Goal: Transaction & Acquisition: Obtain resource

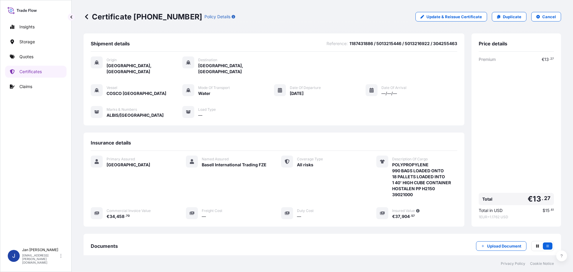
click at [513, 12] on div "Certificate [PHONE_NUMBER] Policy Details Update & Reissue Certificate Duplicat…" at bounding box center [323, 16] width 478 height 33
click at [512, 18] on p "Duplicate" at bounding box center [512, 17] width 19 height 6
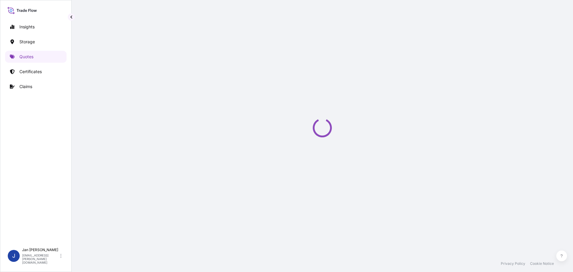
select select "Water"
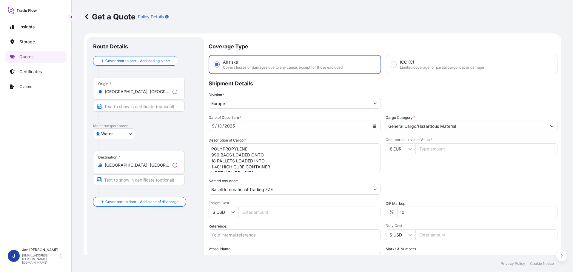
scroll to position [10, 0]
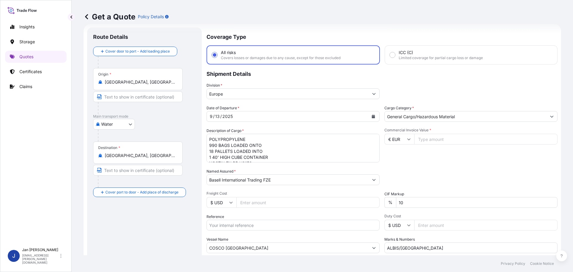
click at [170, 155] on input "[GEOGRAPHIC_DATA], [GEOGRAPHIC_DATA], [GEOGRAPHIC_DATA]" at bounding box center [140, 156] width 70 height 6
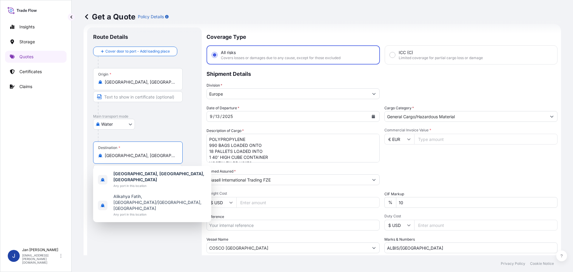
click at [170, 155] on input "[GEOGRAPHIC_DATA], [GEOGRAPHIC_DATA], [GEOGRAPHIC_DATA]" at bounding box center [140, 156] width 70 height 6
paste input "YARIMCA"
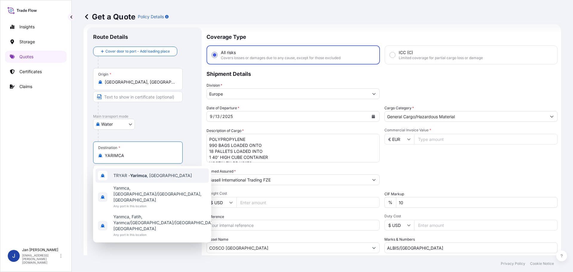
click at [153, 178] on span "TRYAR - Yarimca , [GEOGRAPHIC_DATA]" at bounding box center [152, 176] width 79 height 6
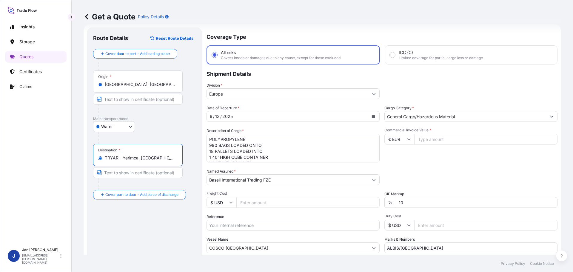
type input "TRYAR - Yarimca, [GEOGRAPHIC_DATA]"
click at [159, 136] on div at bounding box center [148, 138] width 100 height 12
click at [273, 226] on input "Reference" at bounding box center [293, 225] width 173 height 11
paste input "1187435798"
type input "1187435798 /"
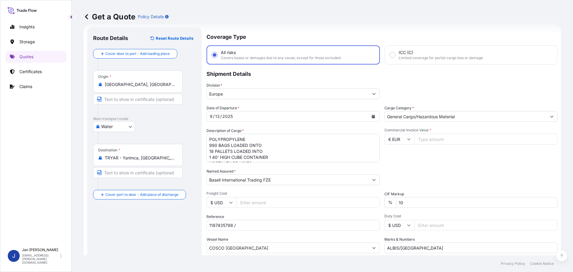
click at [270, 212] on div "Date of Departure * [DATE] Cargo Category * General Cargo/Hazardous Material De…" at bounding box center [382, 179] width 351 height 148
click at [288, 151] on textarea "POLYPROPYLENE 990 BAGS LOADED ONTO 18 PALLETS LOADED INTO 1 40' HIGH CUBE CONTA…" at bounding box center [293, 148] width 173 height 29
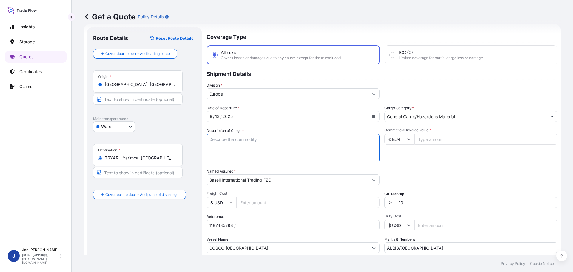
click at [415, 247] on input "ALBIS/[GEOGRAPHIC_DATA]" at bounding box center [471, 247] width 173 height 11
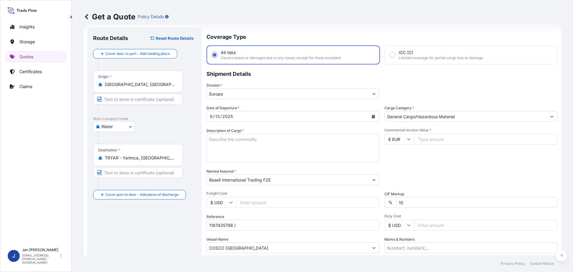
click at [432, 140] on input "Commercial Invoice Value *" at bounding box center [485, 139] width 143 height 11
click at [457, 176] on div "Packing Category Type to search a container mode Please select a primary mode o…" at bounding box center [471, 176] width 173 height 17
click at [469, 141] on input "Commercial Invoice Value *" at bounding box center [485, 139] width 143 height 11
type input "31339.32"
click at [477, 163] on div "Date of Departure * [DATE] Cargo Category * General Cargo/Hazardous Material De…" at bounding box center [382, 179] width 351 height 148
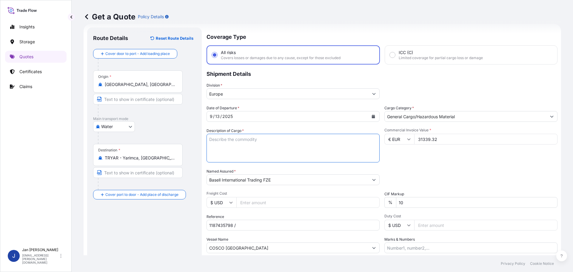
click at [276, 157] on textarea "POLYPROPYLENE 990 BAGS LOADED ONTO 18 PALLETS LOADED INTO 1 40' HIGH CUBE CONTA…" at bounding box center [293, 148] width 173 height 29
paste textarea "POLYPROPYLENE 990 BAGS LOADED ONTO 18 PALLETS LOADED INTO 1 40' HIGH CUBE CONTA…"
type textarea "POLYPROPYLENE 990 BAGS LOADED ONTO 18 PALLETS LOADED INTO 1 40' HIGH CUBE CONTA…"
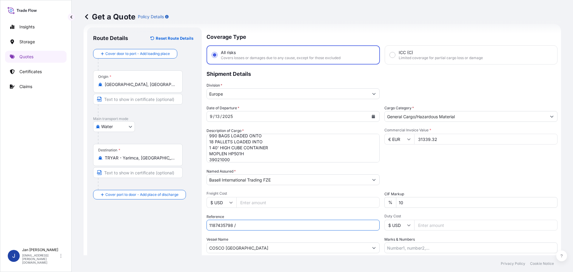
click at [286, 229] on input "1187435798 /" at bounding box center [293, 225] width 173 height 11
paste input "5013222275 / 5013217054 / 304260113"
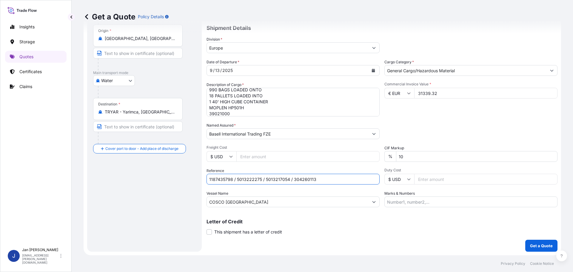
type input "1187435798 / 5013222275 / 5013217054 / 304260113"
click at [530, 244] on p "Get a Quote" at bounding box center [541, 246] width 23 height 6
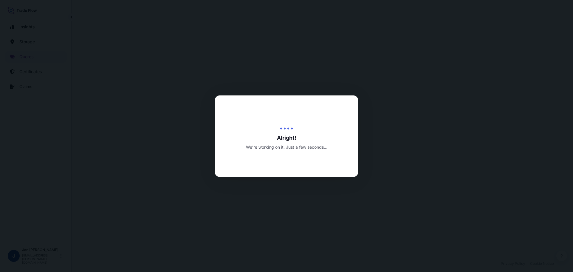
select select "Water"
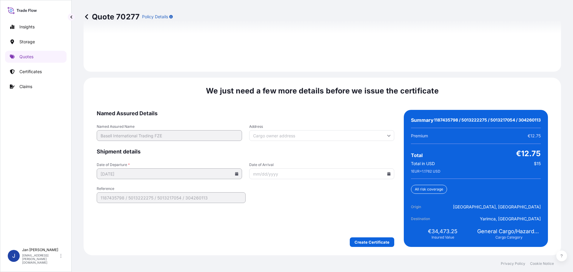
scroll to position [879, 0]
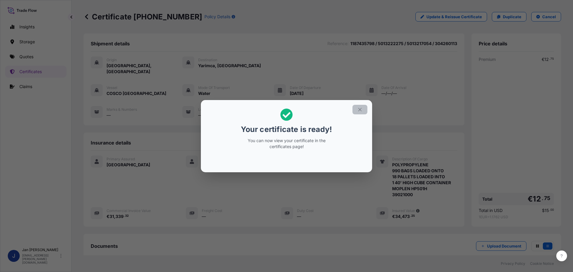
click at [365, 108] on button "button" at bounding box center [360, 110] width 15 height 10
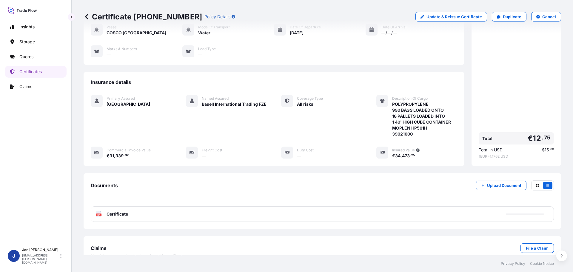
scroll to position [66, 0]
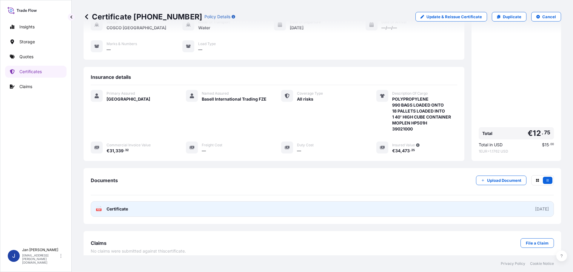
click at [127, 206] on span "Certificate" at bounding box center [117, 209] width 21 height 6
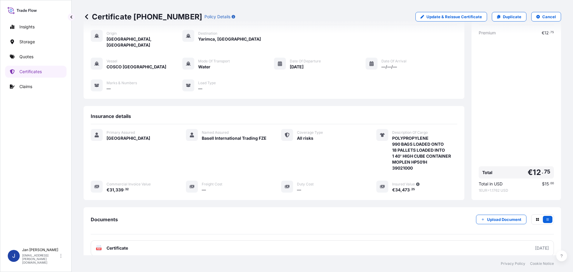
scroll to position [0, 0]
